Goal: Task Accomplishment & Management: Use online tool/utility

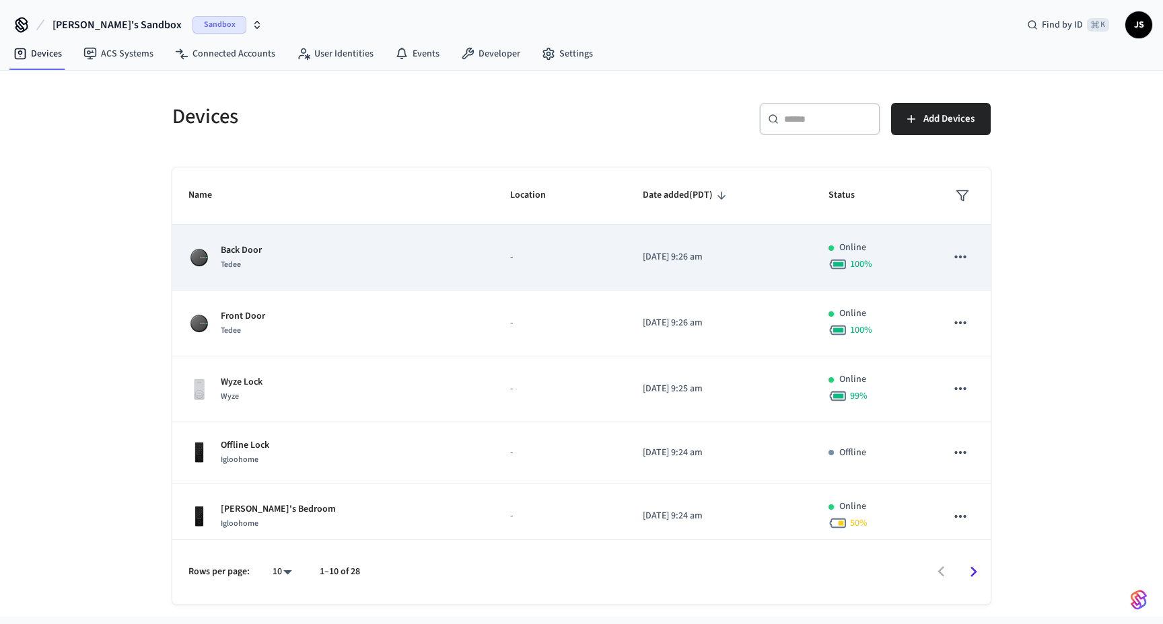
click at [966, 260] on icon "sticky table" at bounding box center [960, 256] width 17 height 17
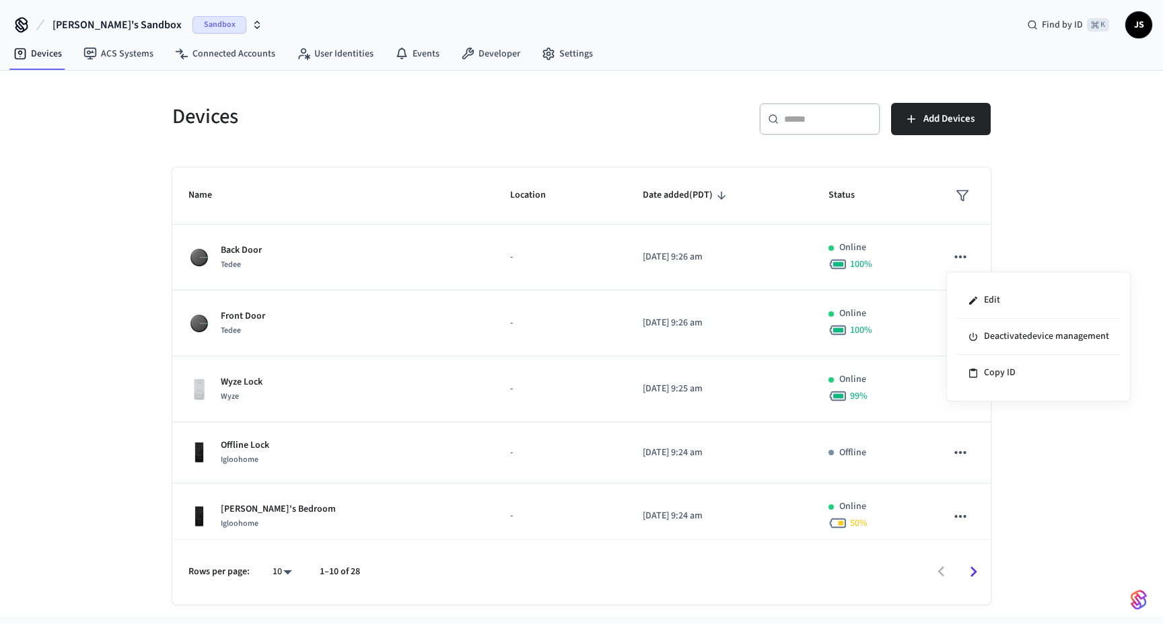
click at [610, 246] on div at bounding box center [581, 312] width 1163 height 624
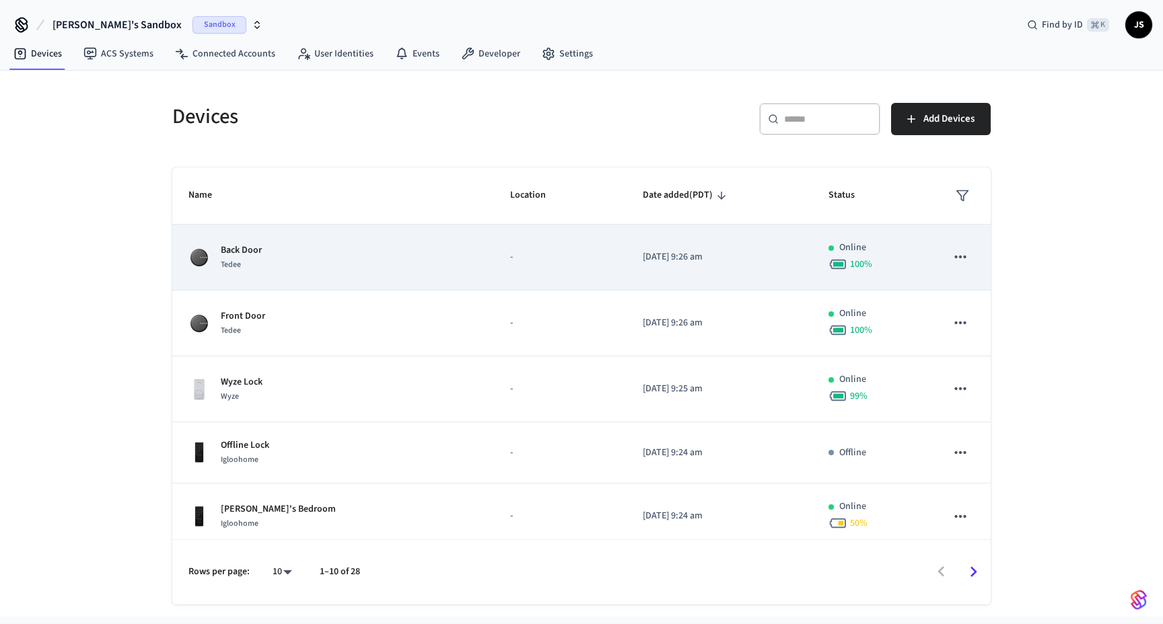
click at [258, 247] on p "Back Door" at bounding box center [241, 251] width 41 height 14
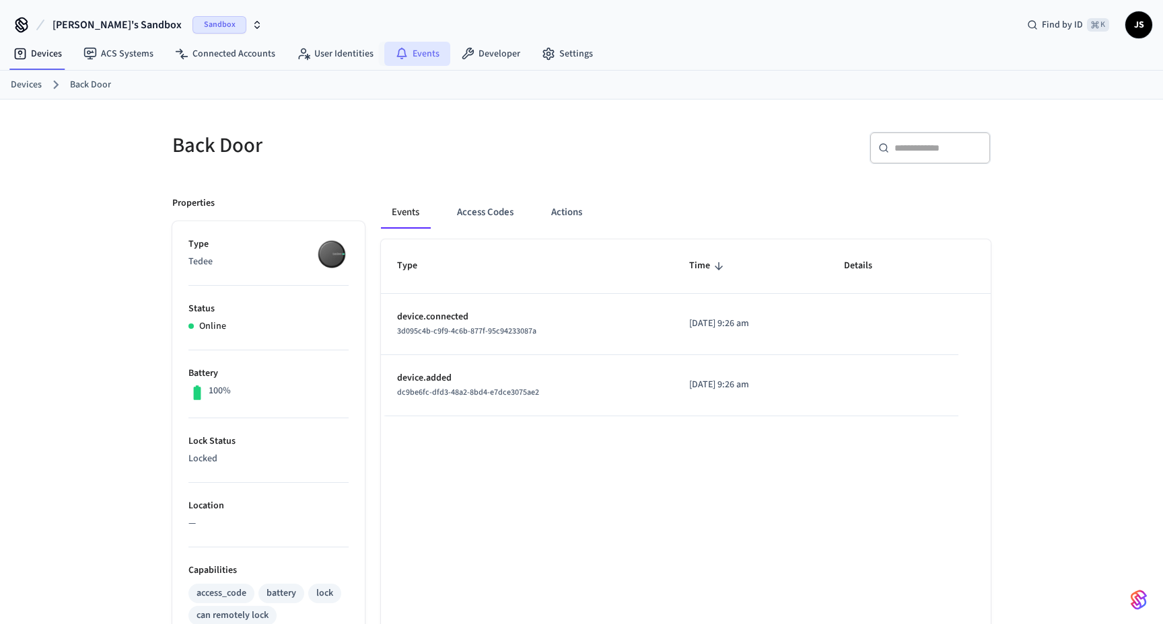
click at [395, 53] on icon at bounding box center [401, 53] width 13 height 13
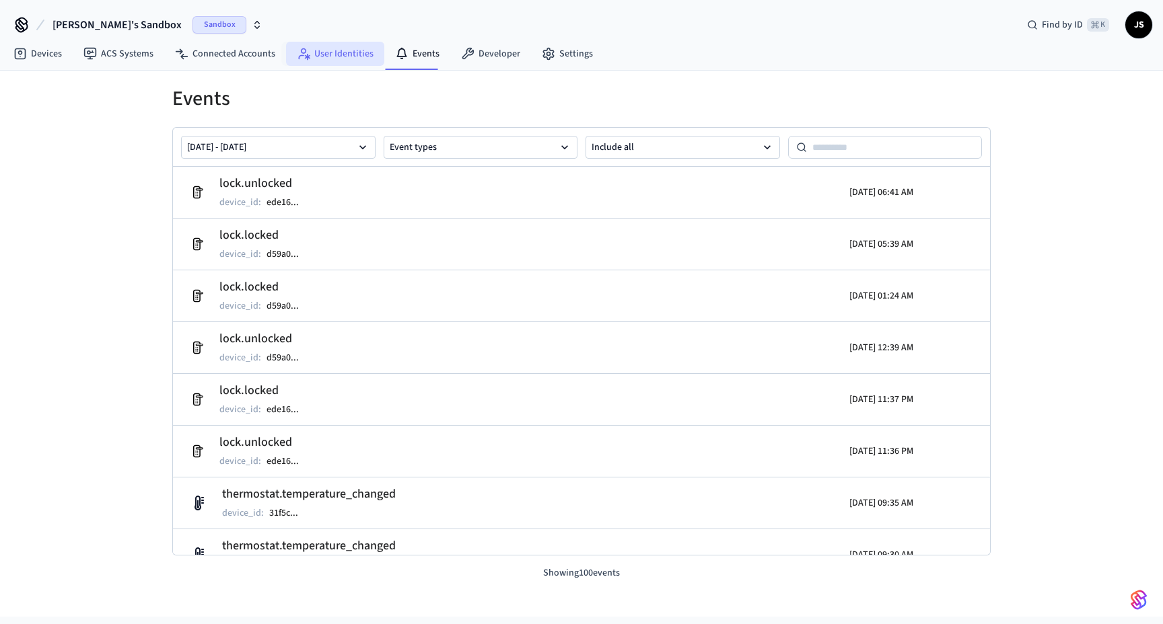
click at [328, 51] on link "User Identities" at bounding box center [335, 54] width 98 height 24
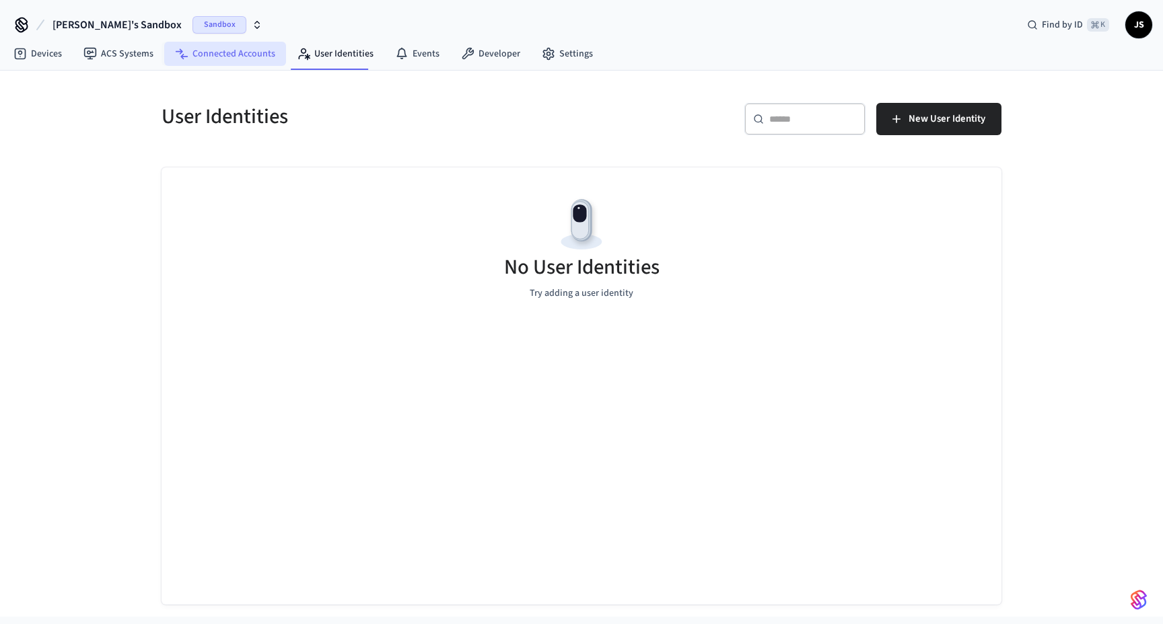
click at [227, 53] on link "Connected Accounts" at bounding box center [225, 54] width 122 height 24
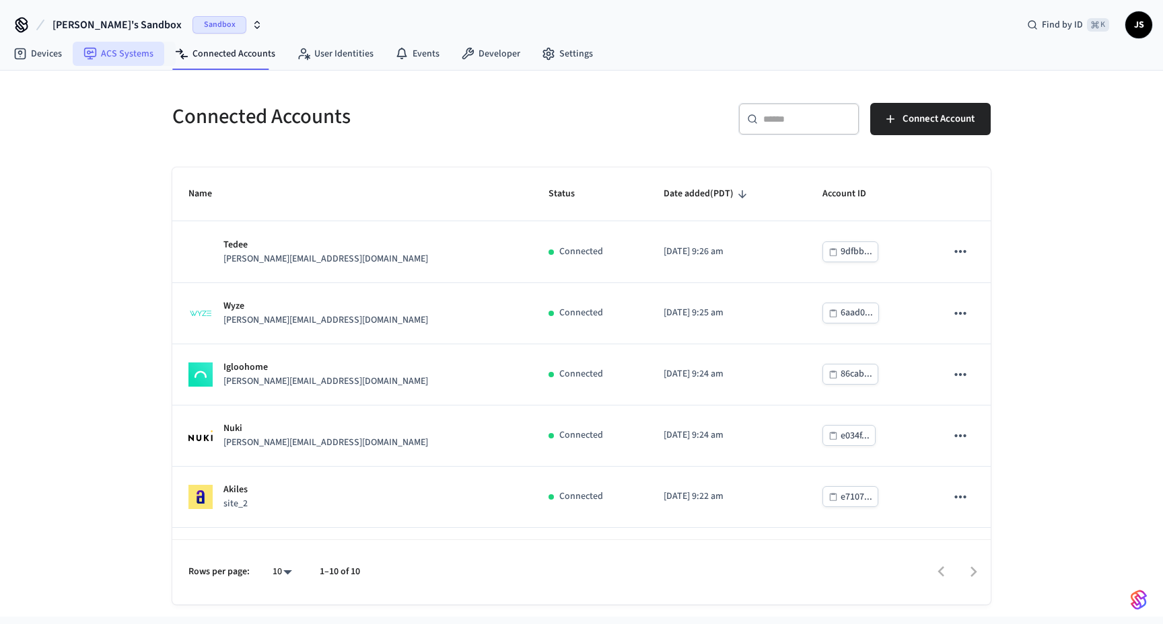
click at [119, 49] on link "ACS Systems" at bounding box center [119, 54] width 92 height 24
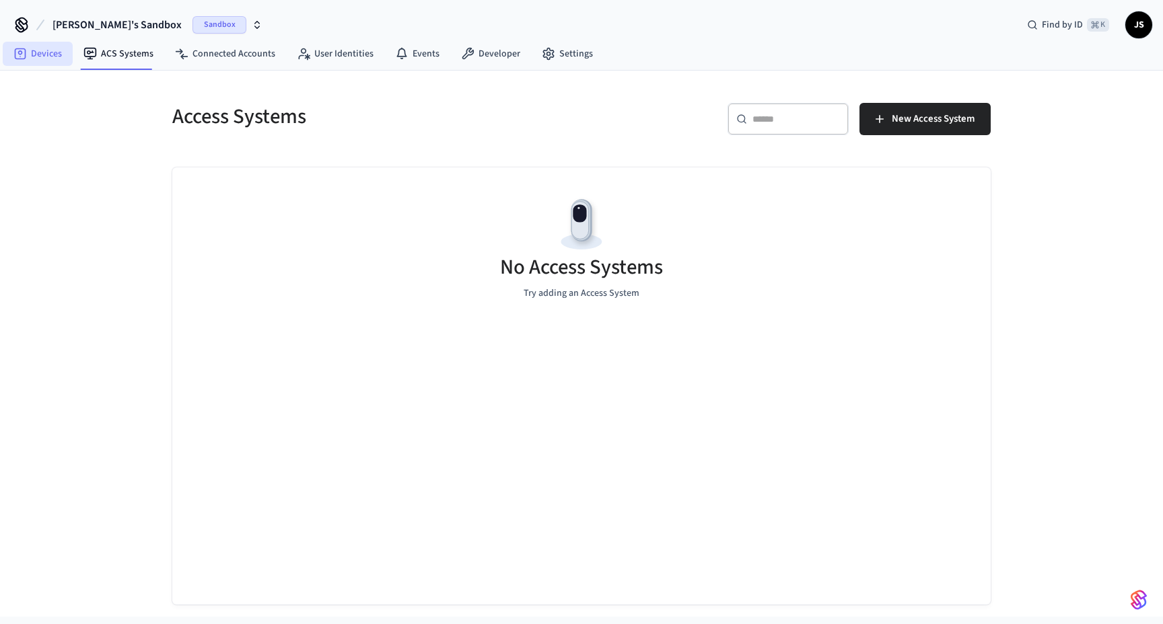
click at [43, 52] on link "Devices" at bounding box center [38, 54] width 70 height 24
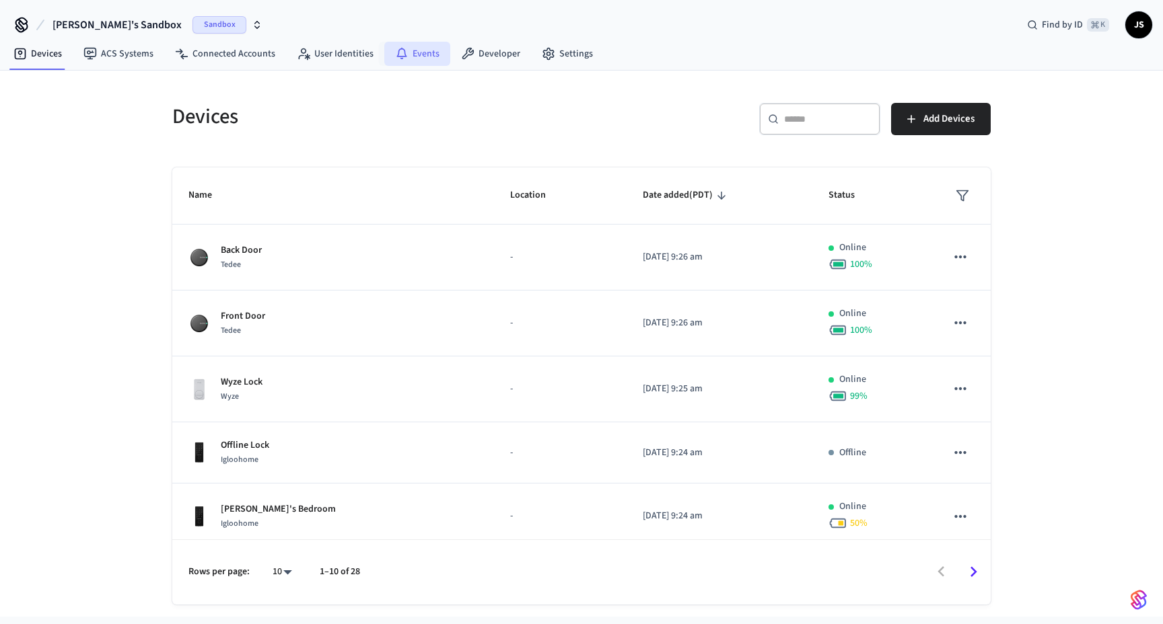
click at [425, 59] on link "Events" at bounding box center [417, 54] width 66 height 24
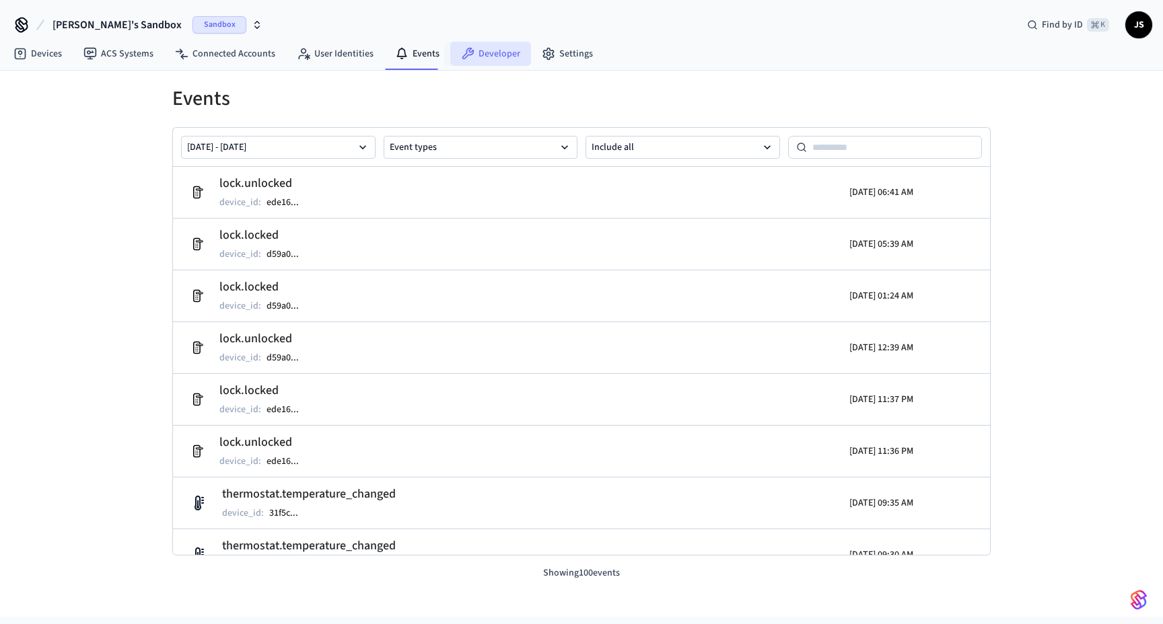
click at [491, 58] on link "Developer" at bounding box center [490, 54] width 81 height 24
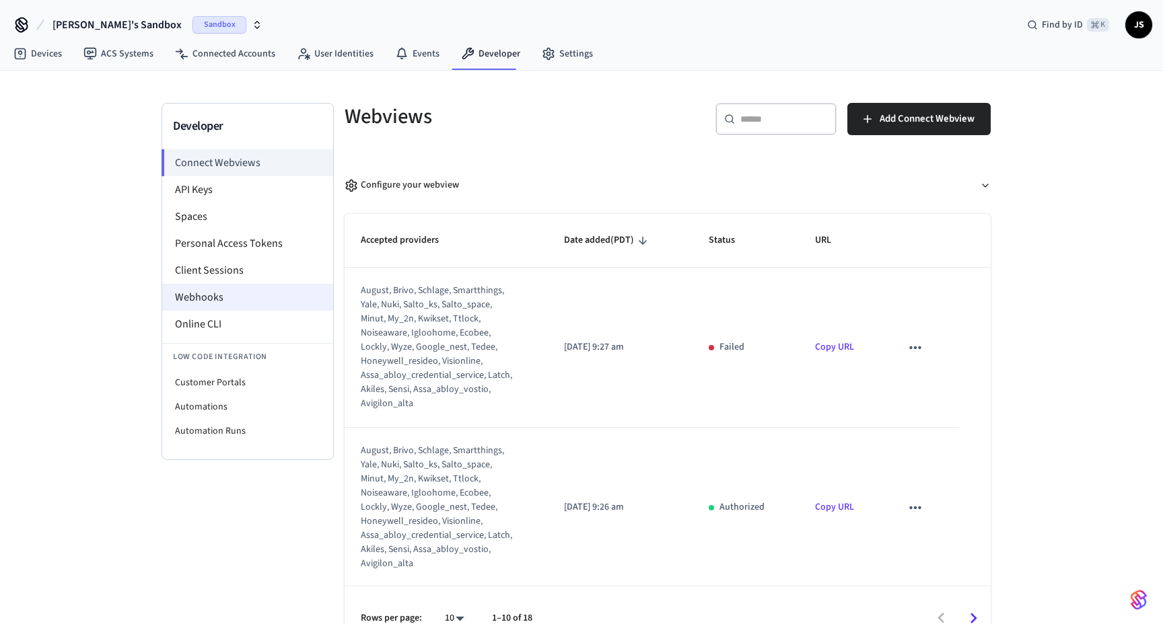
click at [232, 293] on li "Webhooks" at bounding box center [247, 297] width 171 height 27
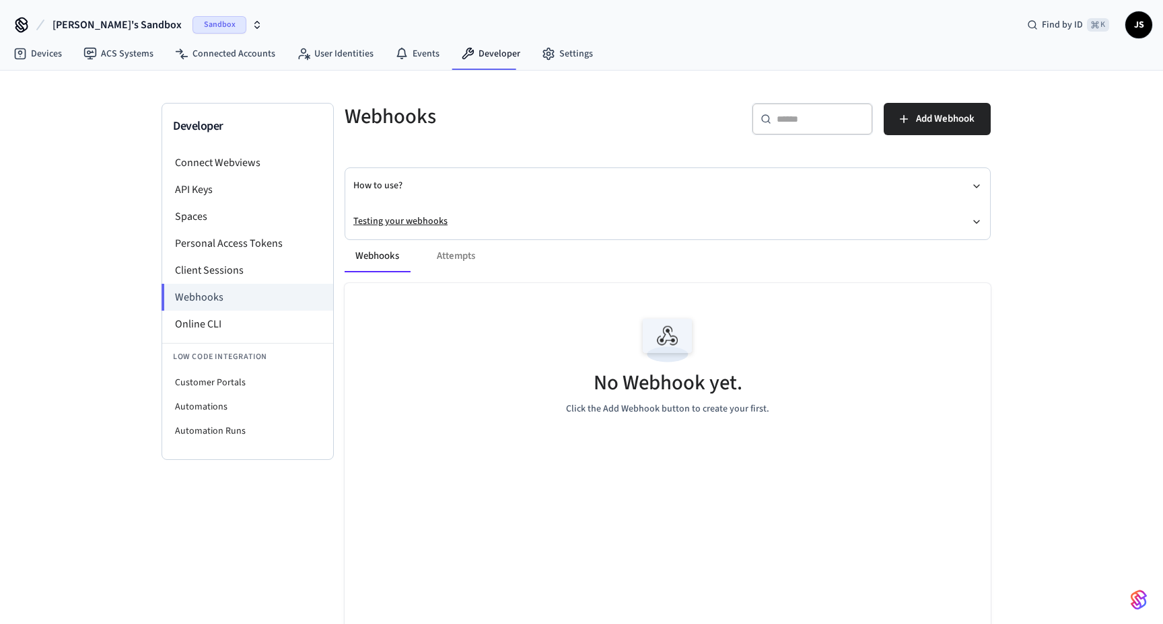
click at [396, 221] on button "Testing your webhooks" at bounding box center [667, 222] width 629 height 36
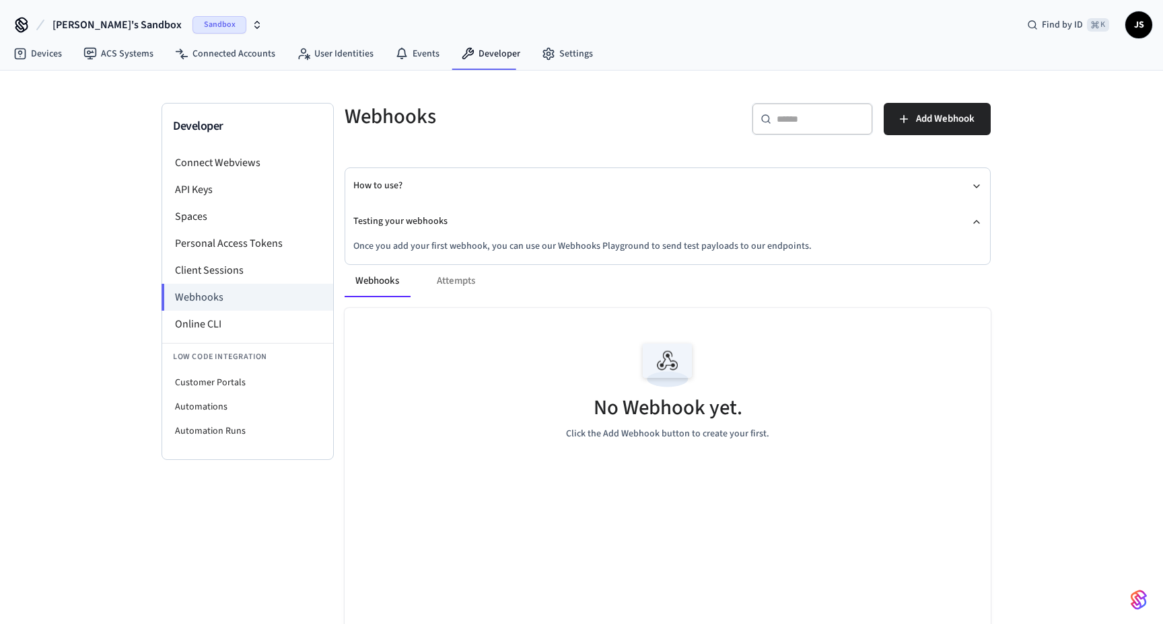
click at [445, 244] on p "Once you add your first webhook, you can use our Webhooks Playground to send te…" at bounding box center [667, 247] width 629 height 14
click at [460, 282] on div "Webhooks Attempts" at bounding box center [668, 281] width 646 height 32
click at [464, 282] on div "Webhooks Attempts" at bounding box center [668, 281] width 646 height 32
click at [946, 116] on span "Add Webhook" at bounding box center [945, 118] width 59 height 17
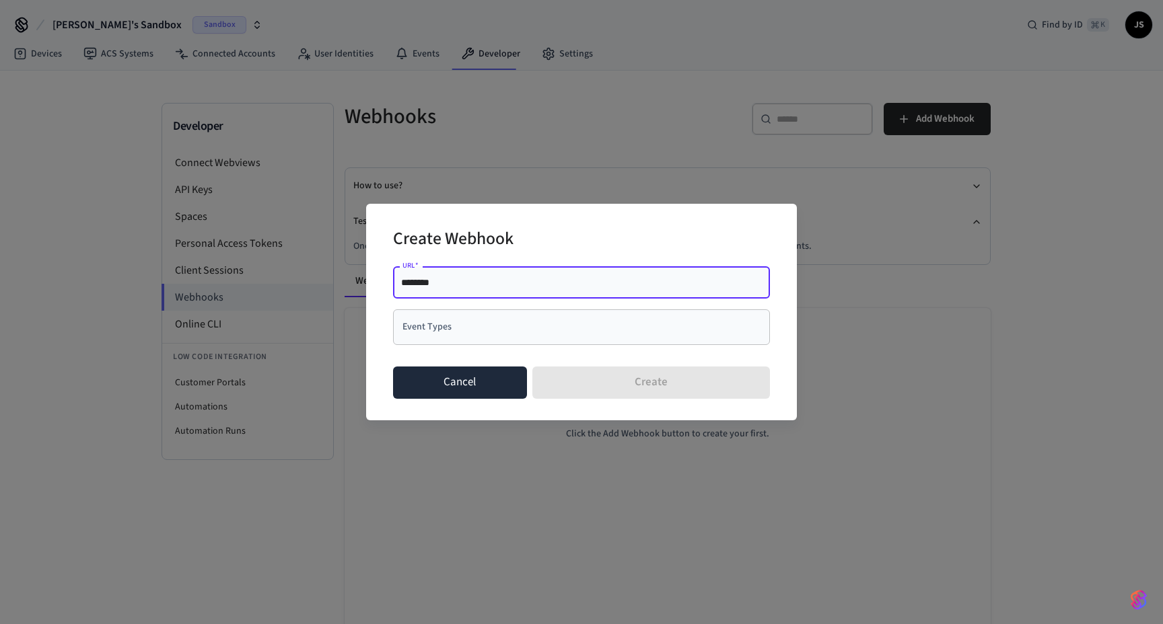
click at [472, 386] on button "Cancel" at bounding box center [460, 383] width 134 height 32
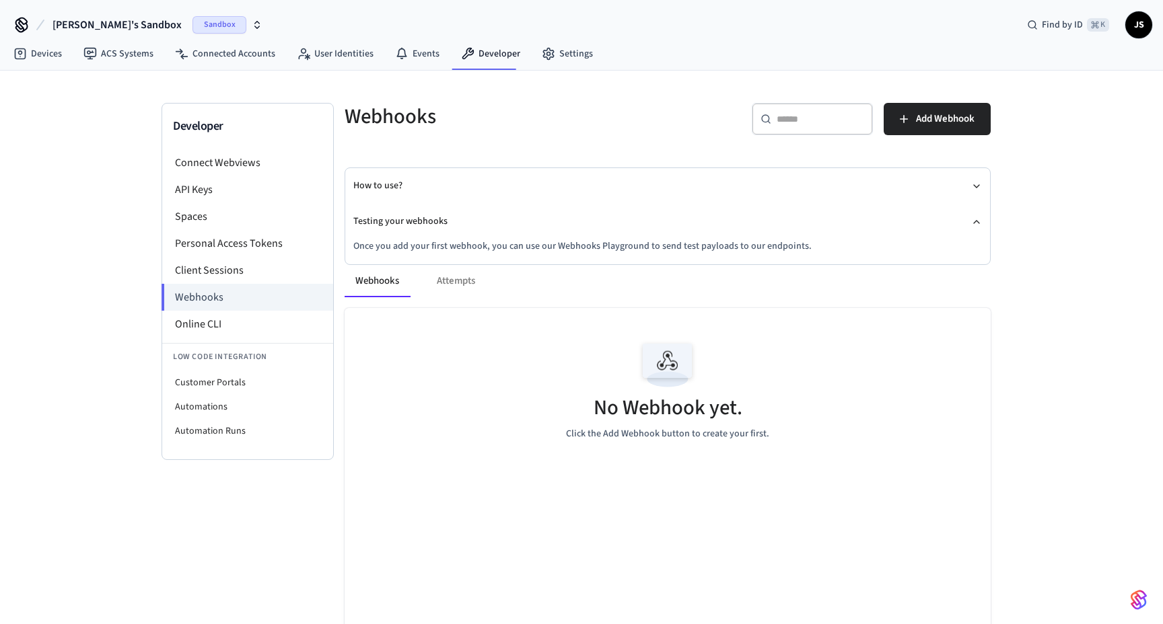
click at [192, 22] on div "Sandbox" at bounding box center [227, 24] width 70 height 17
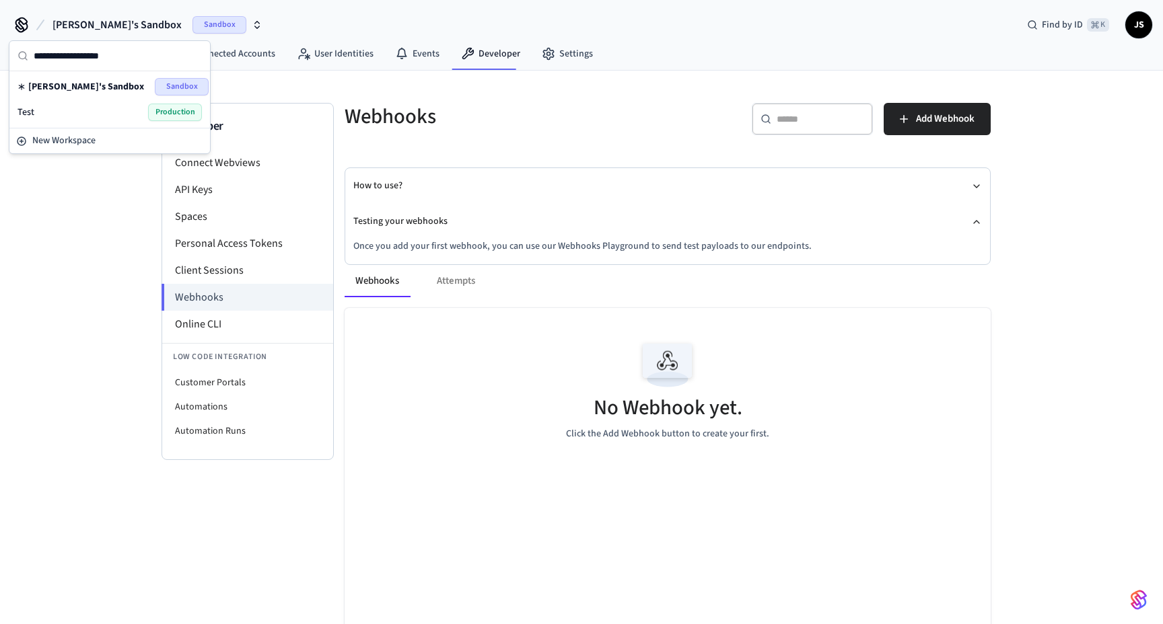
click at [77, 112] on div "Test Production" at bounding box center [109, 112] width 184 height 17
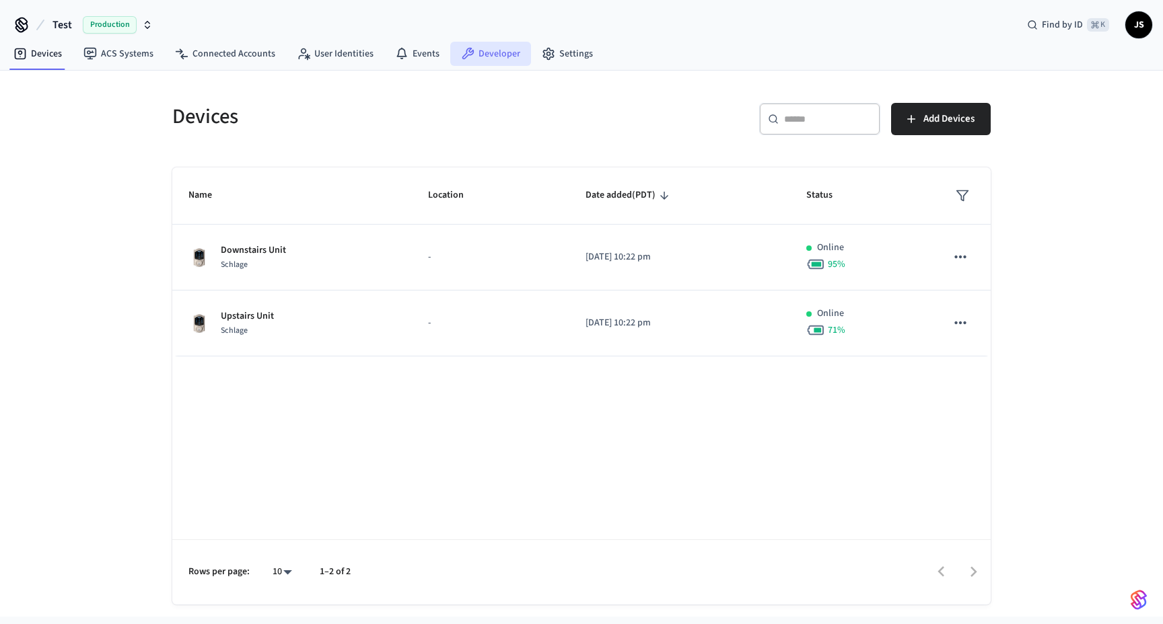
click at [487, 54] on link "Developer" at bounding box center [490, 54] width 81 height 24
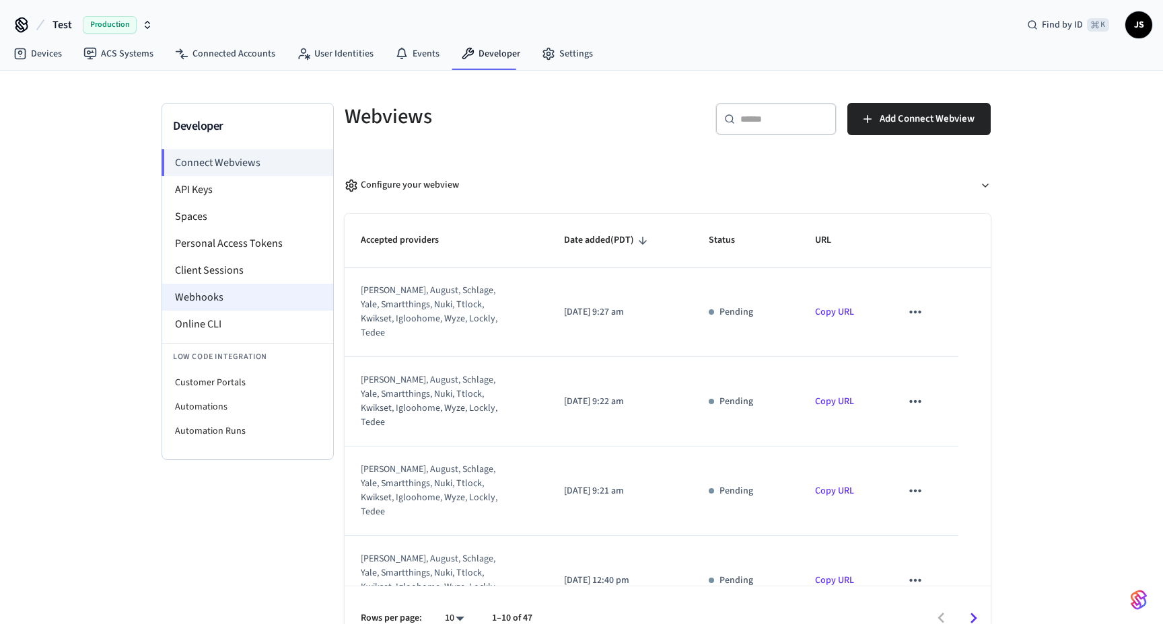
click at [218, 297] on li "Webhooks" at bounding box center [247, 297] width 171 height 27
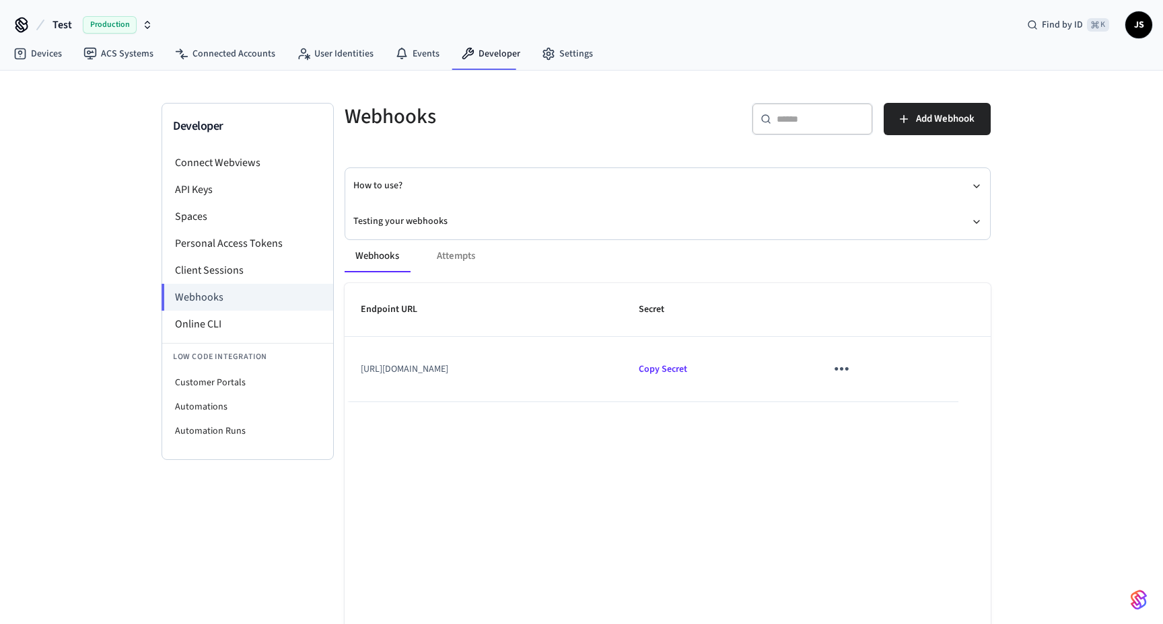
drag, startPoint x: 606, startPoint y: 369, endPoint x: 357, endPoint y: 369, distance: 249.0
click at [357, 369] on td "[URL][DOMAIN_NAME]" at bounding box center [484, 369] width 278 height 65
copy td "[URL][DOMAIN_NAME]"
click at [108, 20] on span "Production" at bounding box center [110, 24] width 54 height 17
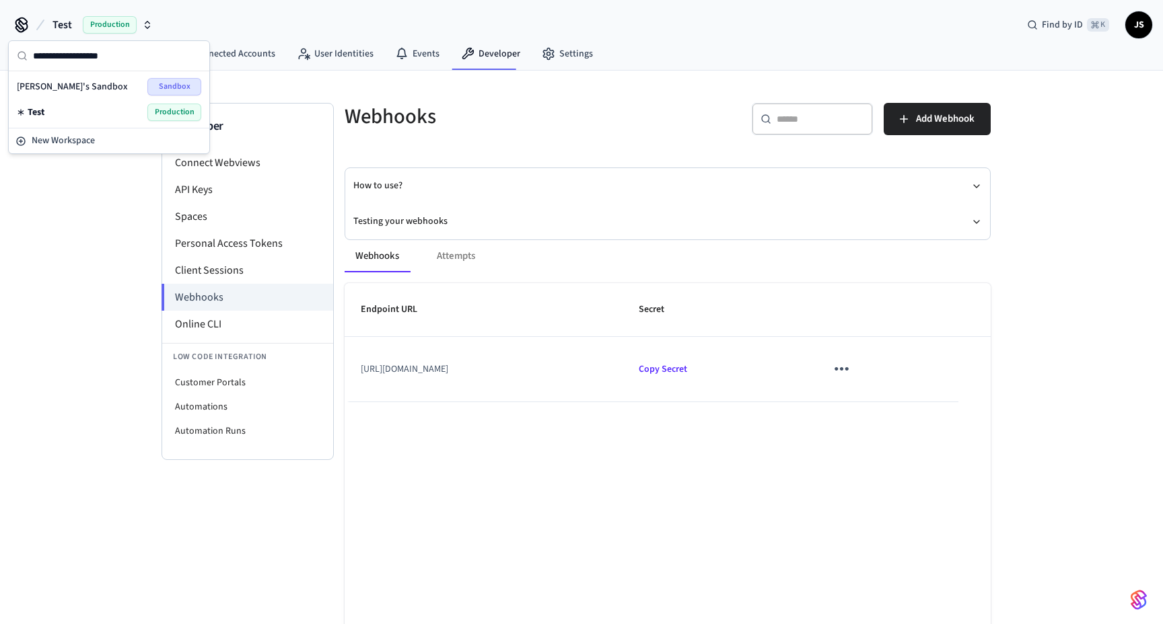
click at [65, 82] on span "[PERSON_NAME]'s Sandbox" at bounding box center [72, 86] width 111 height 13
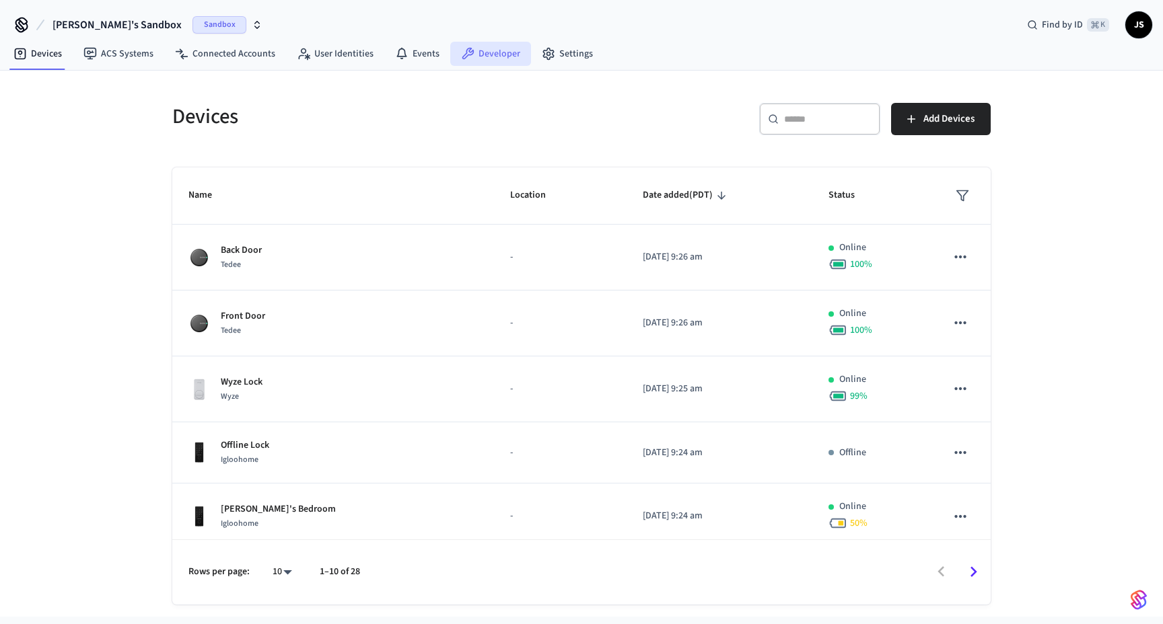
click at [484, 60] on link "Developer" at bounding box center [490, 54] width 81 height 24
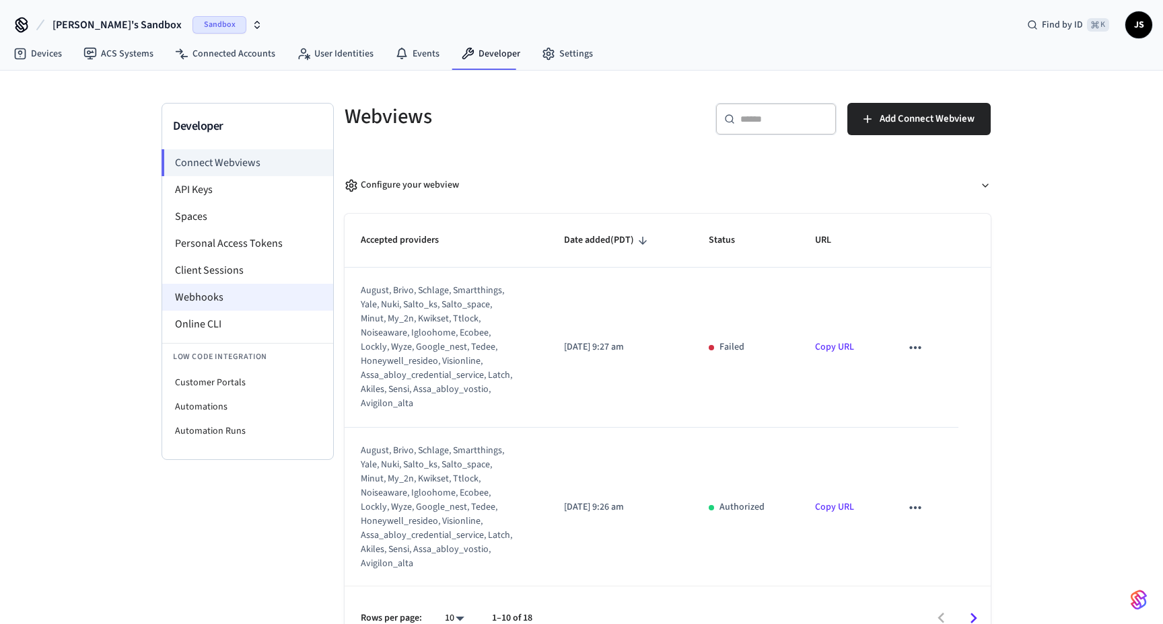
click at [210, 289] on li "Webhooks" at bounding box center [247, 297] width 171 height 27
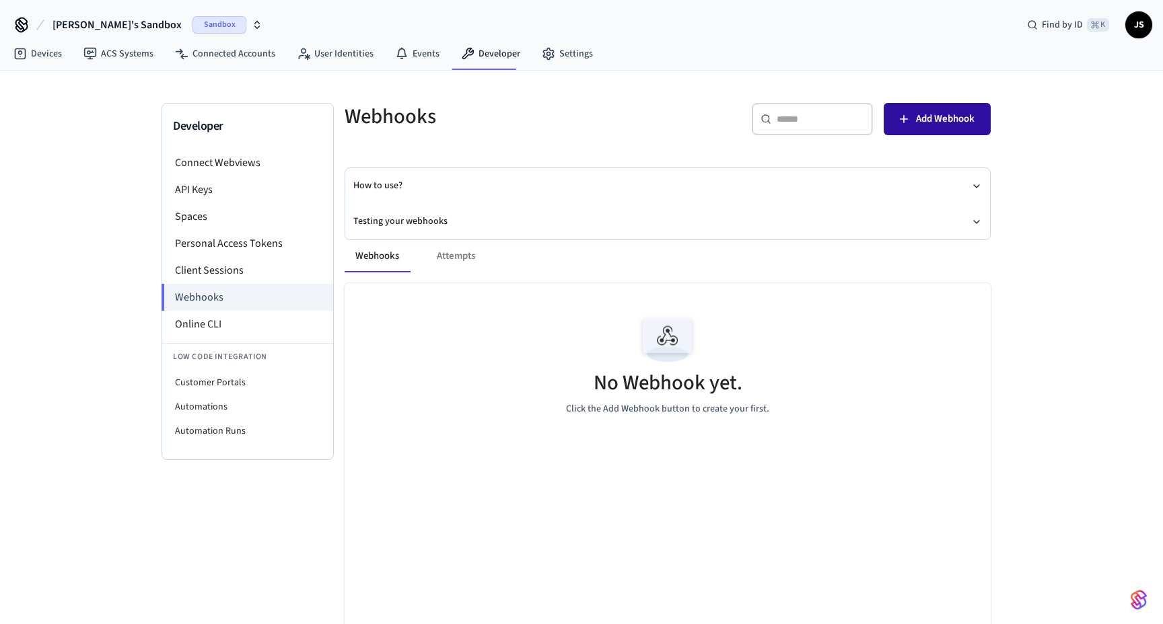
click at [935, 114] on span "Add Webhook" at bounding box center [945, 118] width 59 height 17
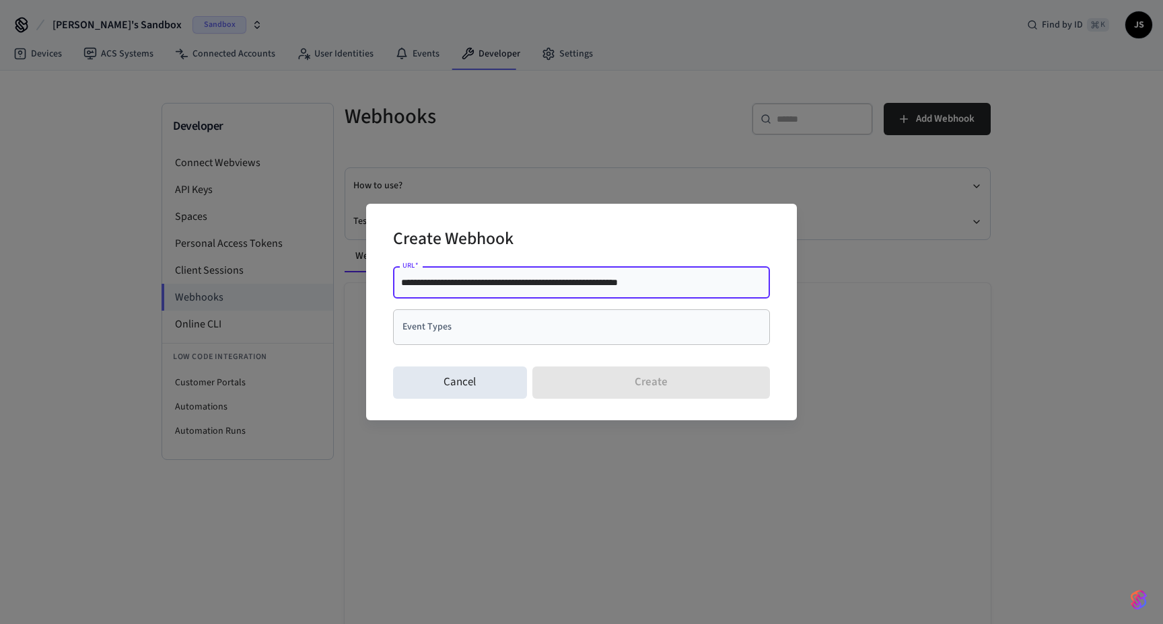
click at [431, 285] on input "**********" at bounding box center [581, 282] width 361 height 13
type input "**********"
click at [447, 327] on input "Event Types" at bounding box center [571, 328] width 345 height 24
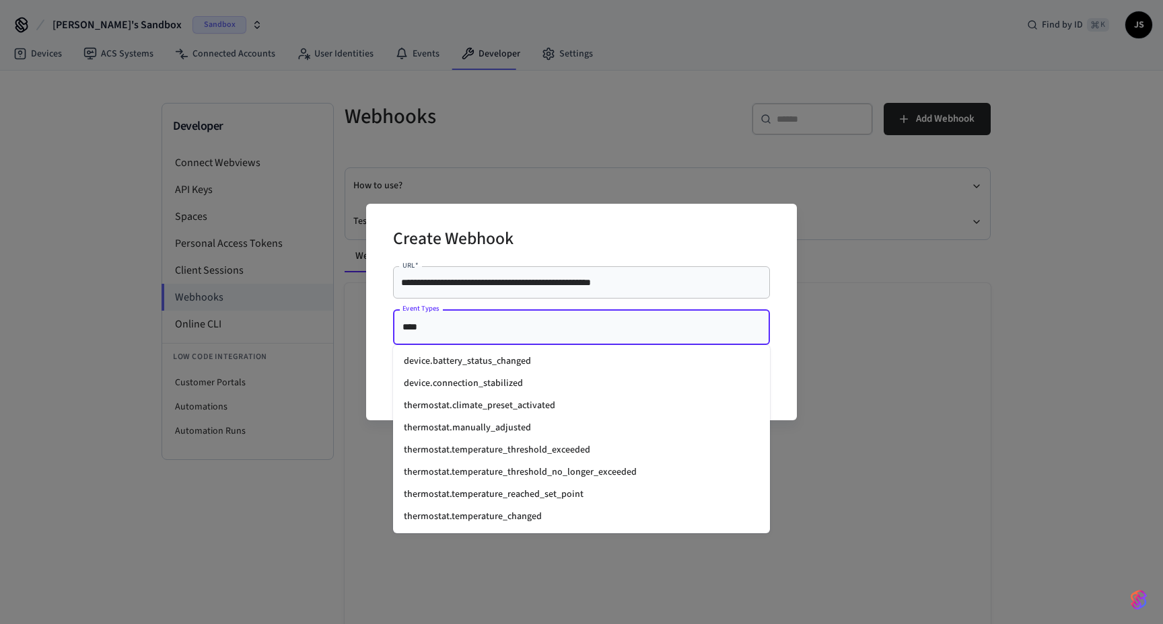
type input "*****"
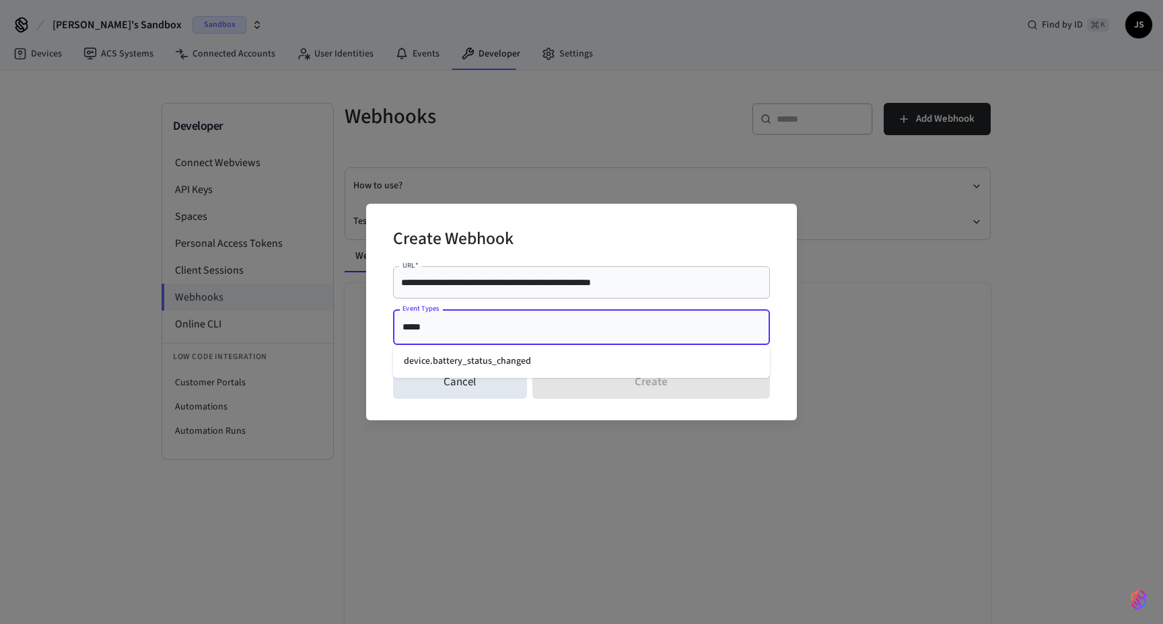
click at [484, 365] on li "device.battery_status_changed" at bounding box center [581, 362] width 377 height 22
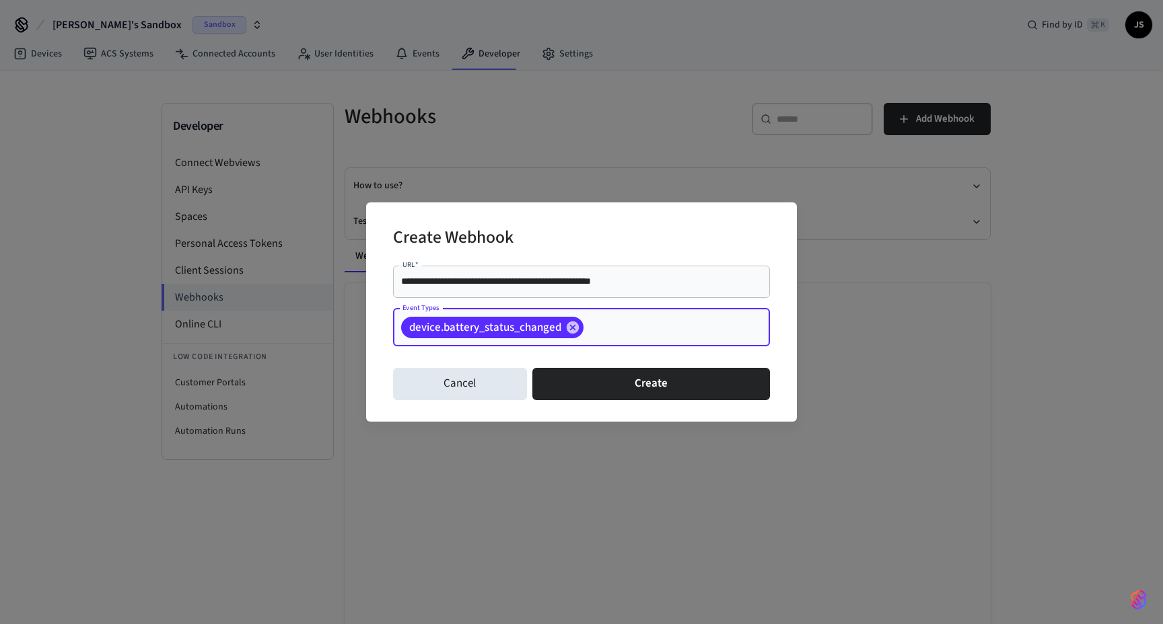
click at [579, 331] on div "device.battery_status_changed" at bounding box center [492, 328] width 182 height 22
click at [573, 331] on icon at bounding box center [573, 327] width 12 height 12
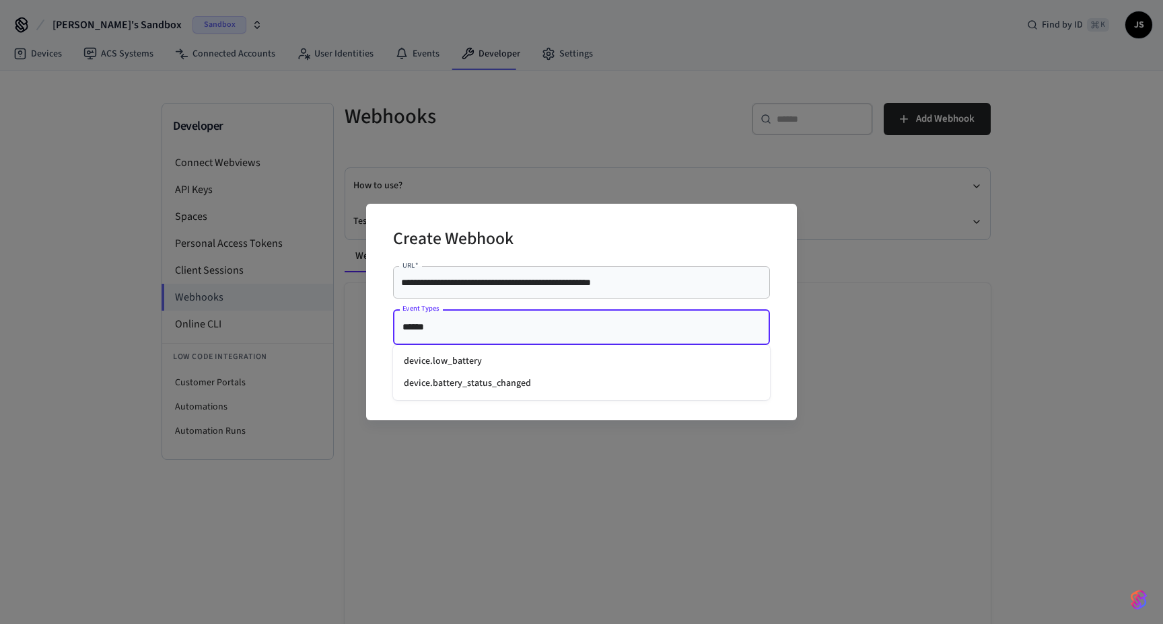
type input "*******"
click at [571, 375] on li "device.battery_status_changed" at bounding box center [581, 384] width 377 height 22
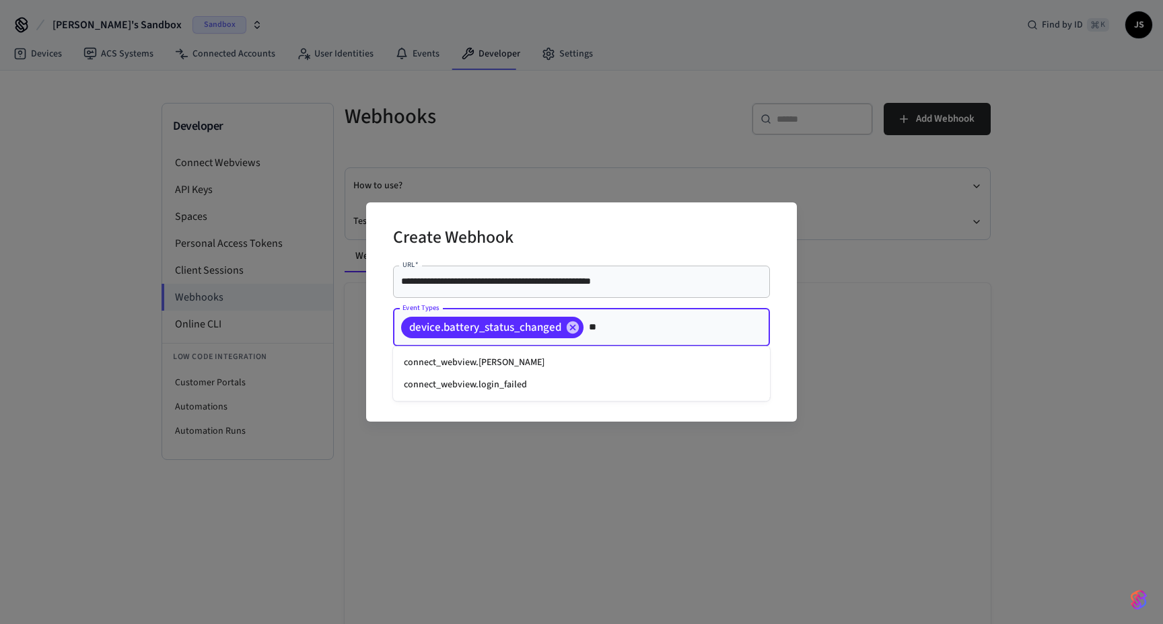
type input "*"
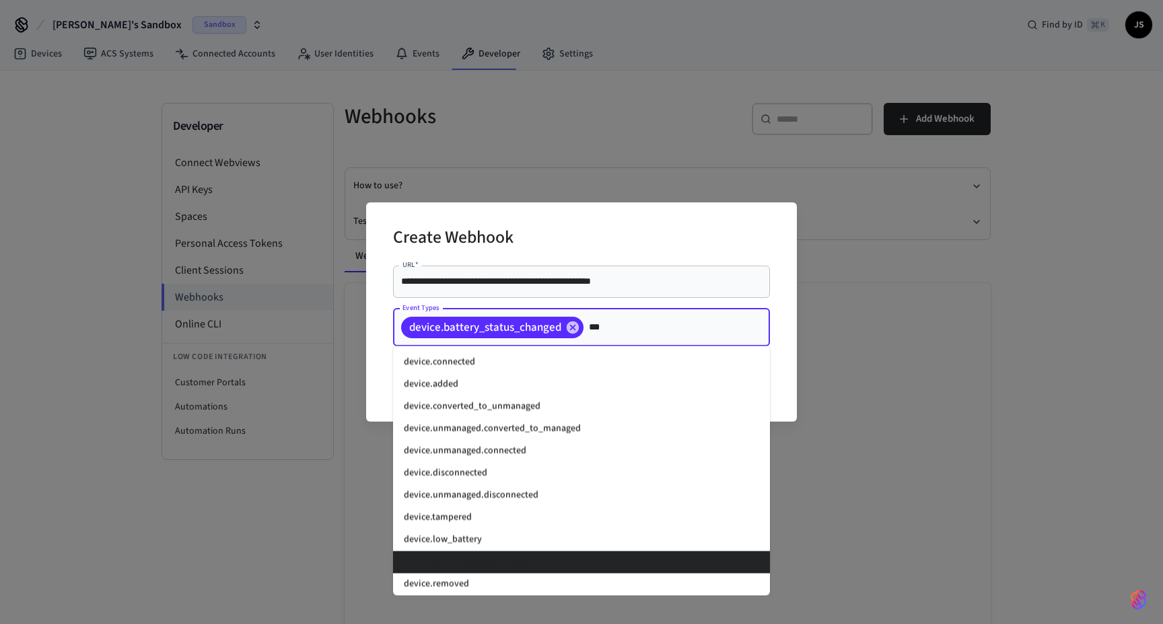
scroll to position [155, 0]
type input "*******"
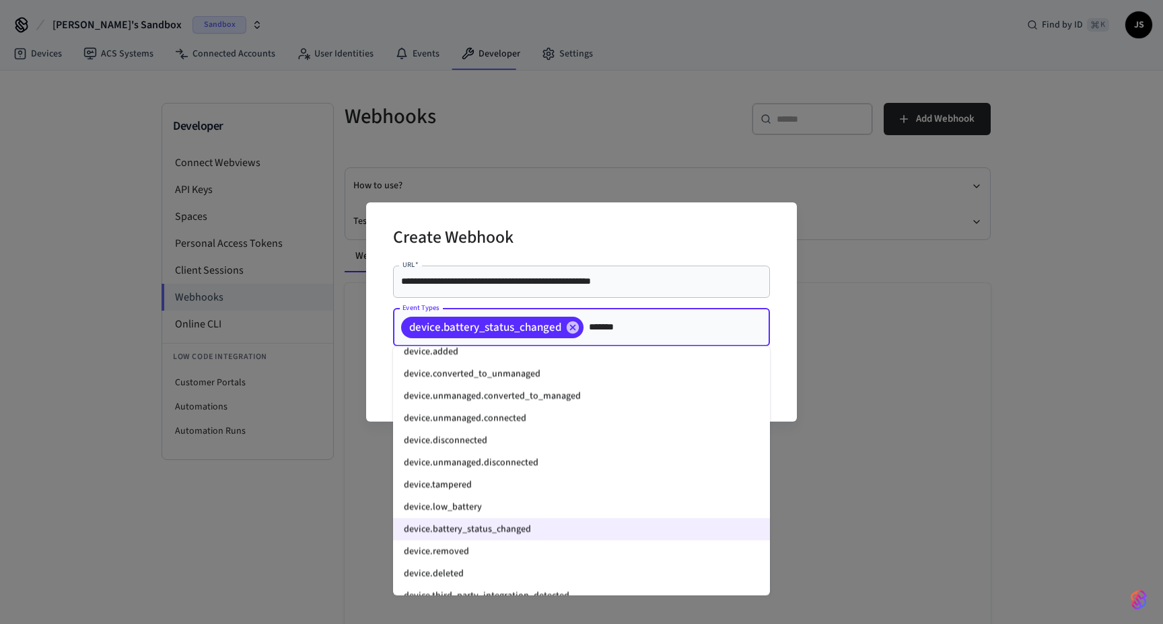
scroll to position [31, 0]
click at [489, 449] on li "device.disconnected" at bounding box center [581, 443] width 377 height 22
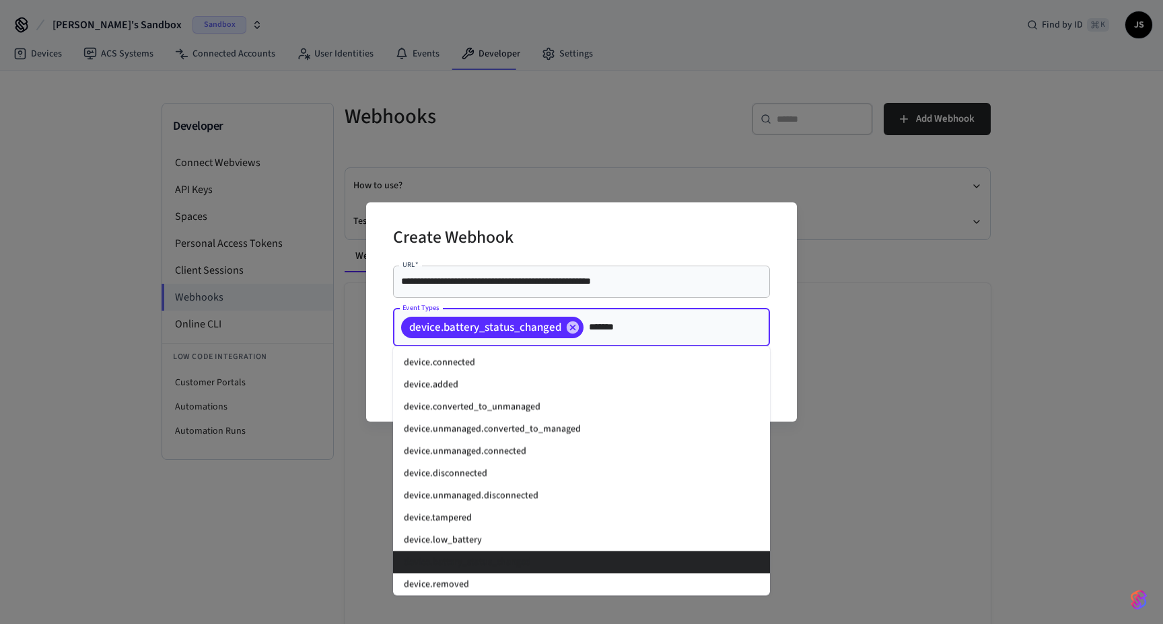
scroll to position [0, 0]
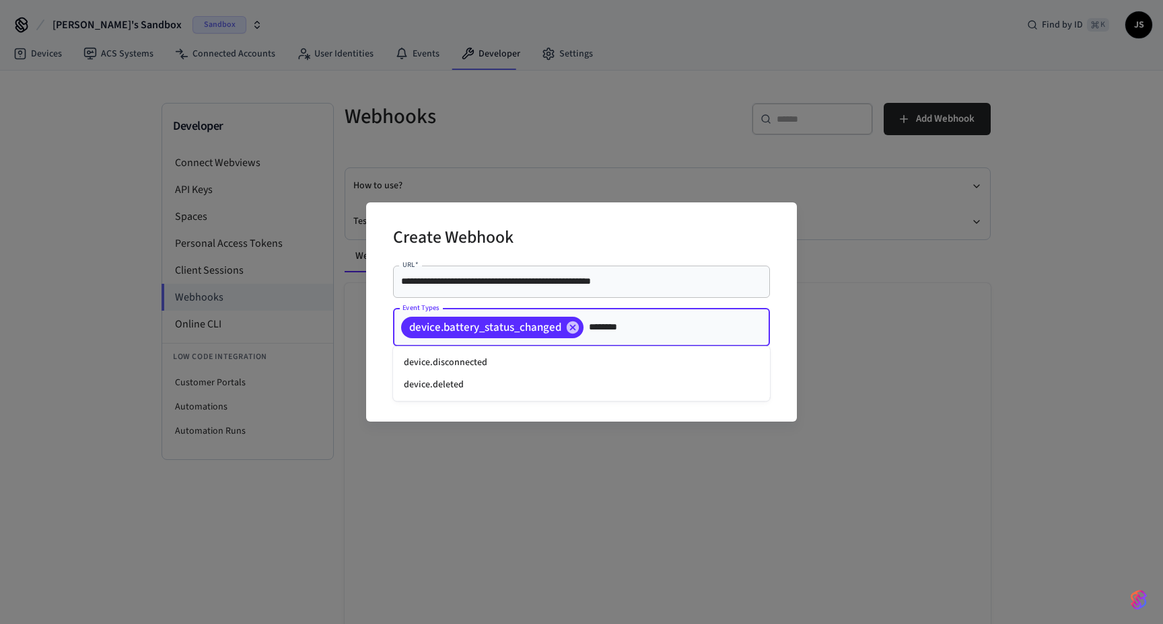
type input "*********"
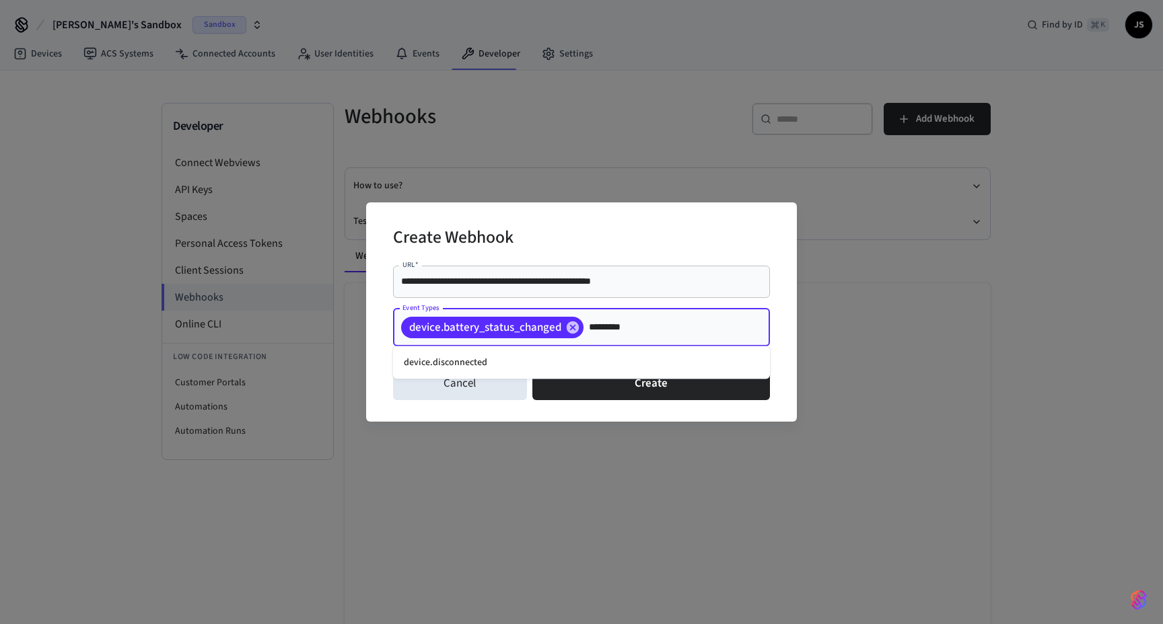
click at [530, 353] on li "device.disconnected" at bounding box center [581, 363] width 377 height 22
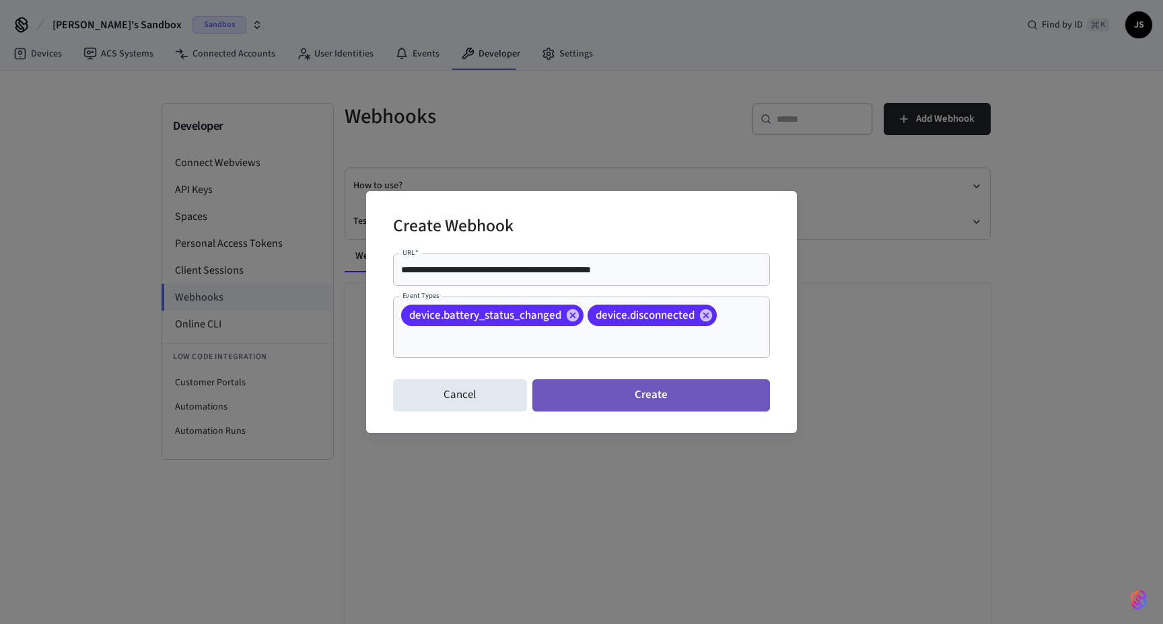
click at [624, 398] on button "Create" at bounding box center [651, 396] width 238 height 32
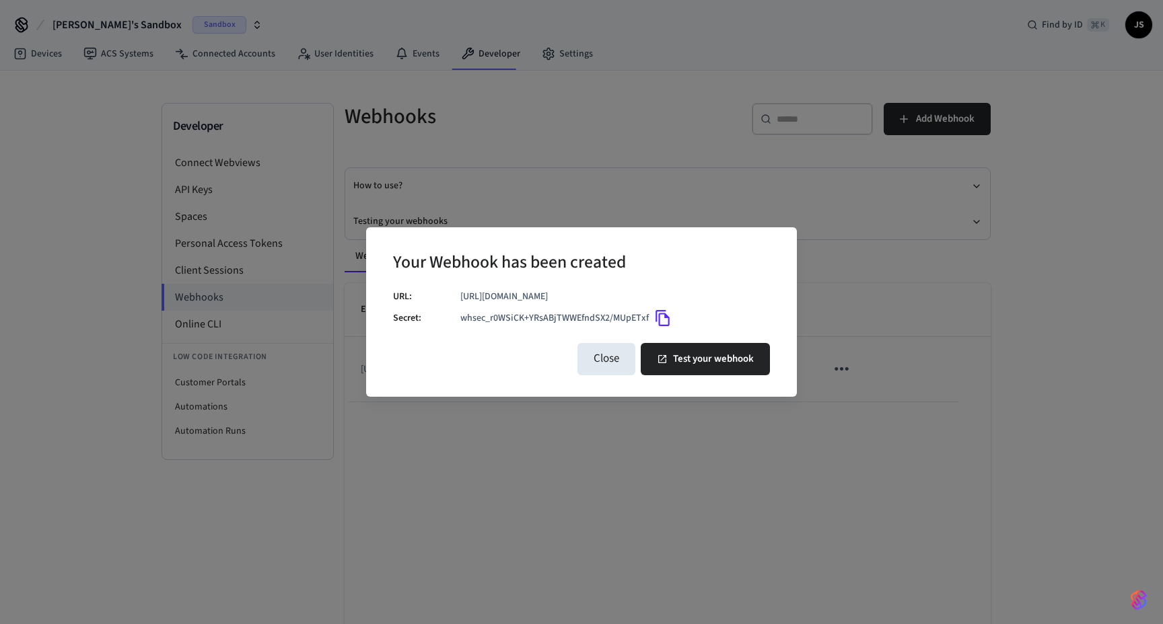
click at [662, 321] on icon "Copy" at bounding box center [662, 318] width 17 height 17
click at [686, 356] on button "Test your webhook" at bounding box center [705, 359] width 129 height 32
